Goal: Task Accomplishment & Management: Use online tool/utility

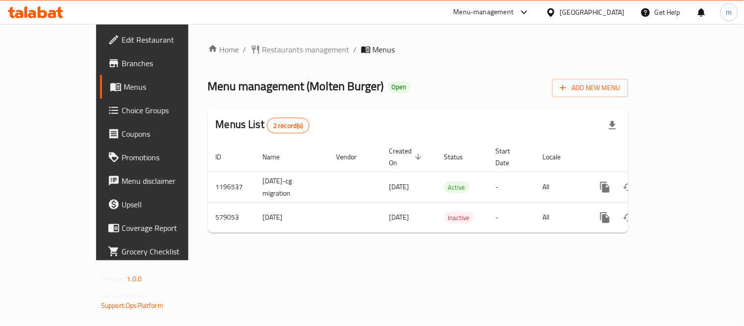
click at [122, 110] on span "Choice Groups" at bounding box center [167, 110] width 91 height 12
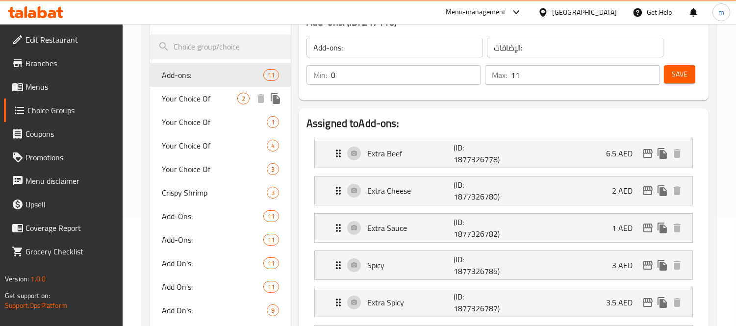
scroll to position [109, 0]
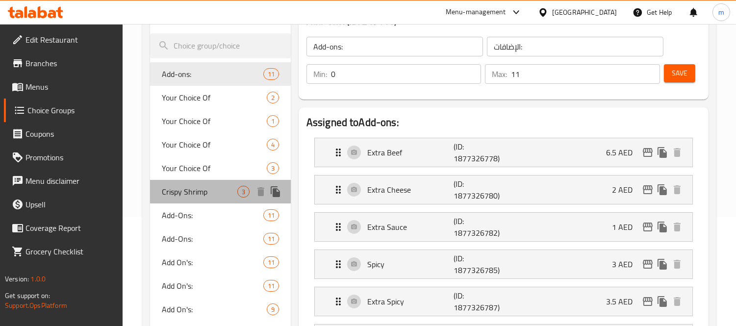
click at [199, 194] on span "Crispy Shrimp" at bounding box center [200, 192] width 76 height 12
type input "Crispy Shrimp"
type input "روبيان مقرمش"
type input "1"
